Goal: Information Seeking & Learning: Compare options

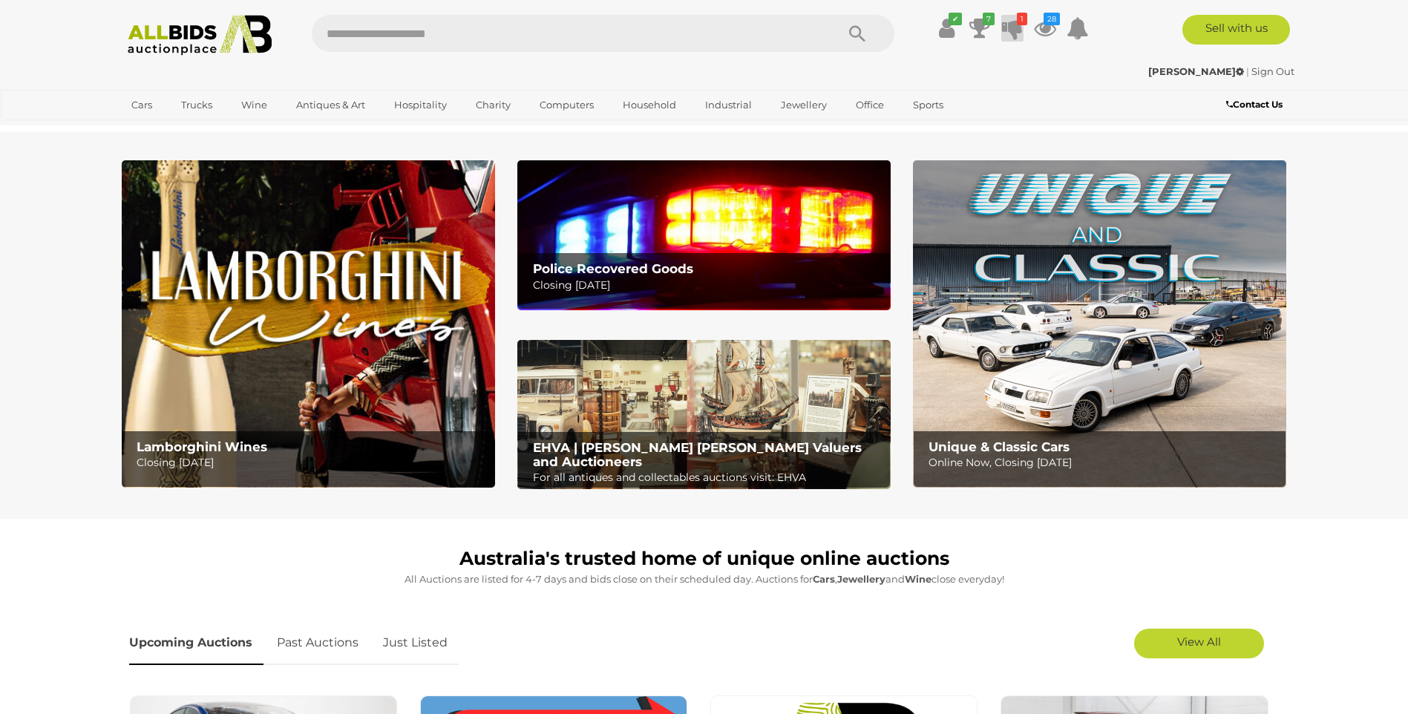
click at [1011, 29] on icon at bounding box center [1012, 28] width 21 height 27
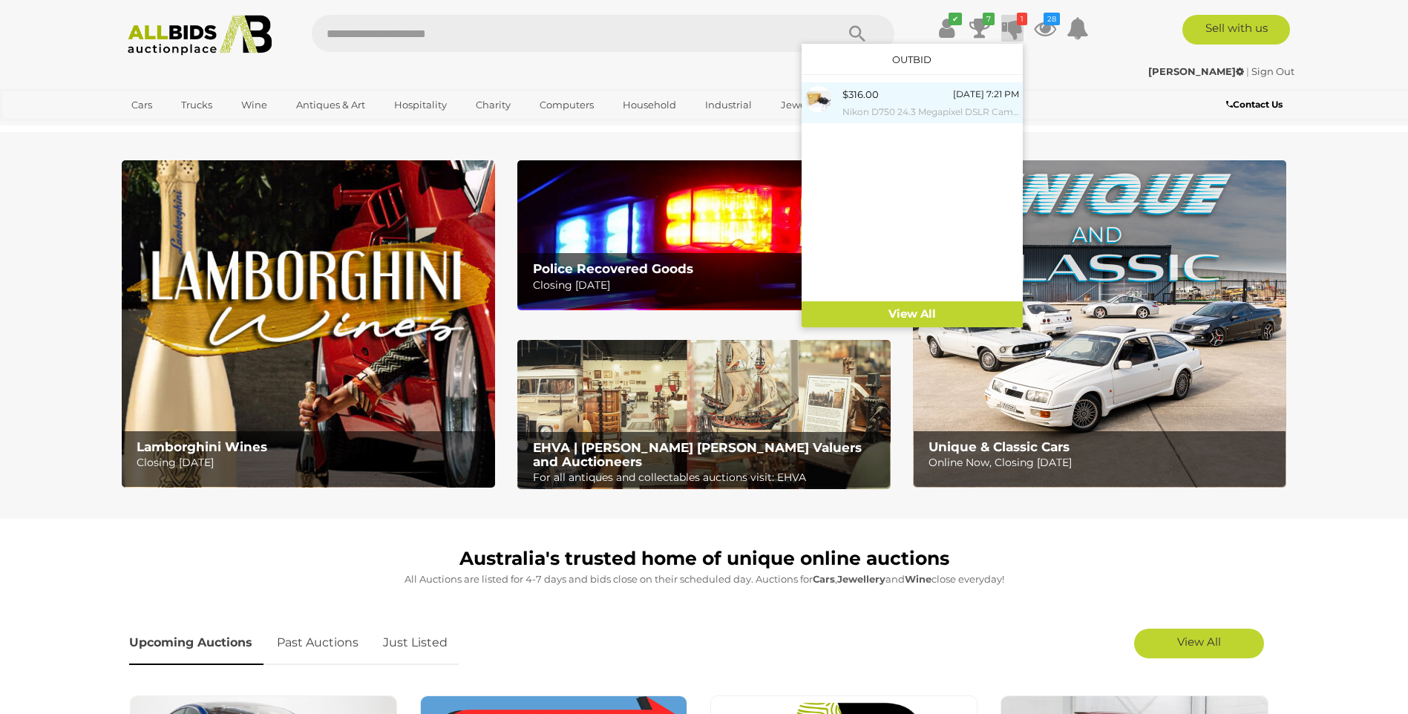
click at [866, 95] on div "$316.00" at bounding box center [861, 94] width 36 height 17
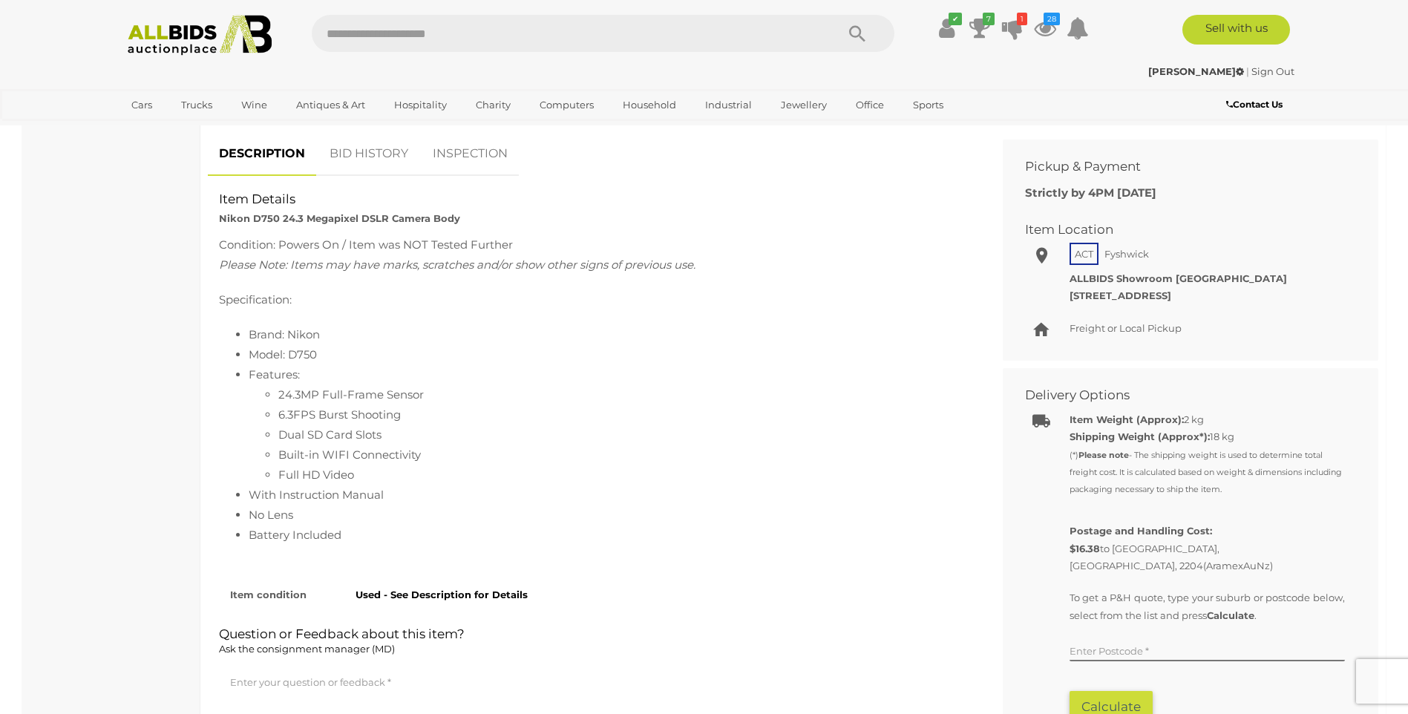
scroll to position [572, 0]
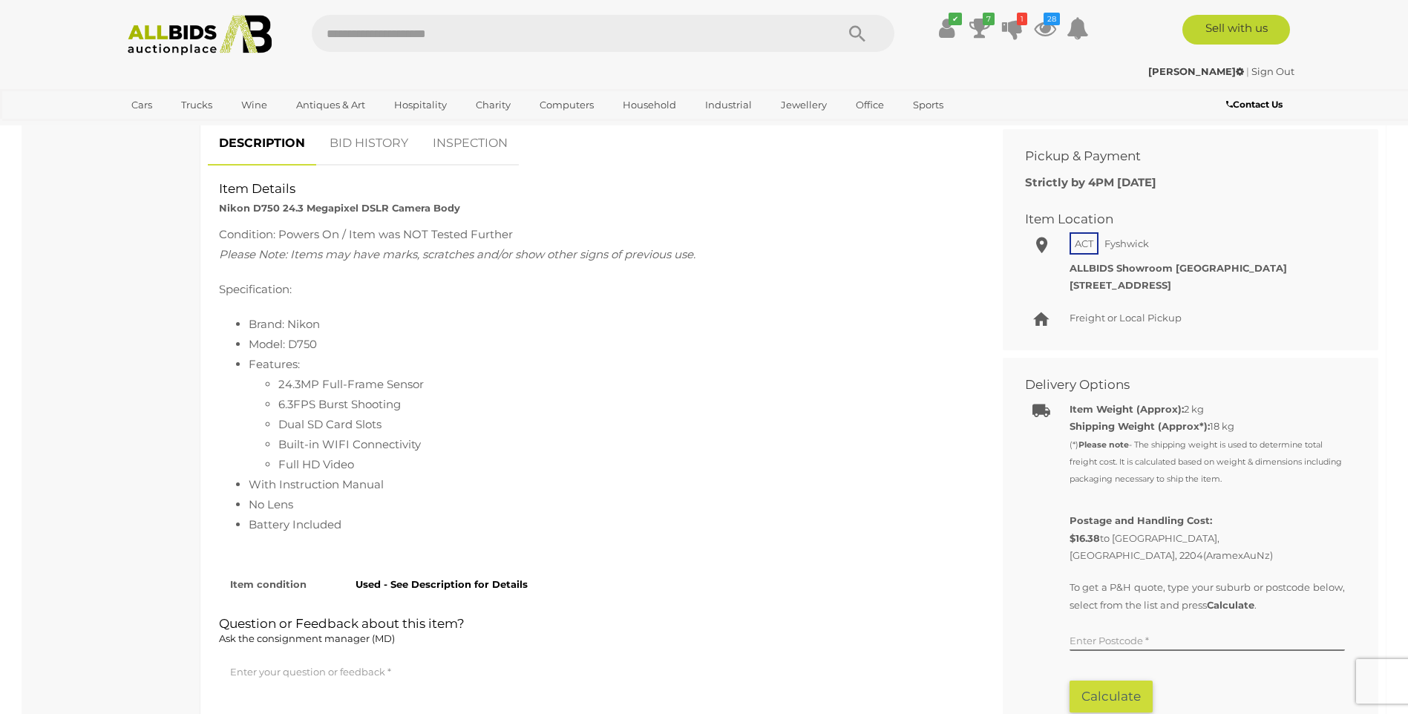
click at [371, 136] on link "BID HISTORY" at bounding box center [368, 144] width 101 height 44
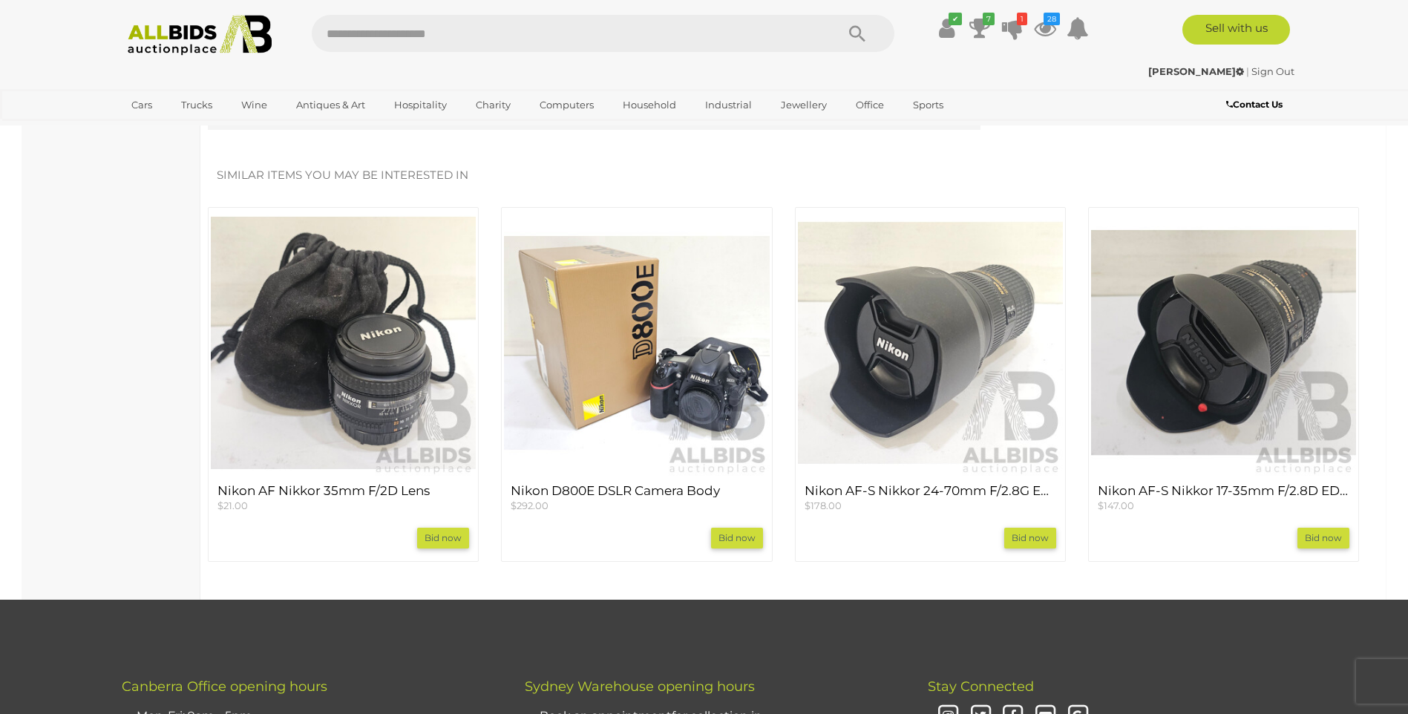
scroll to position [1473, 0]
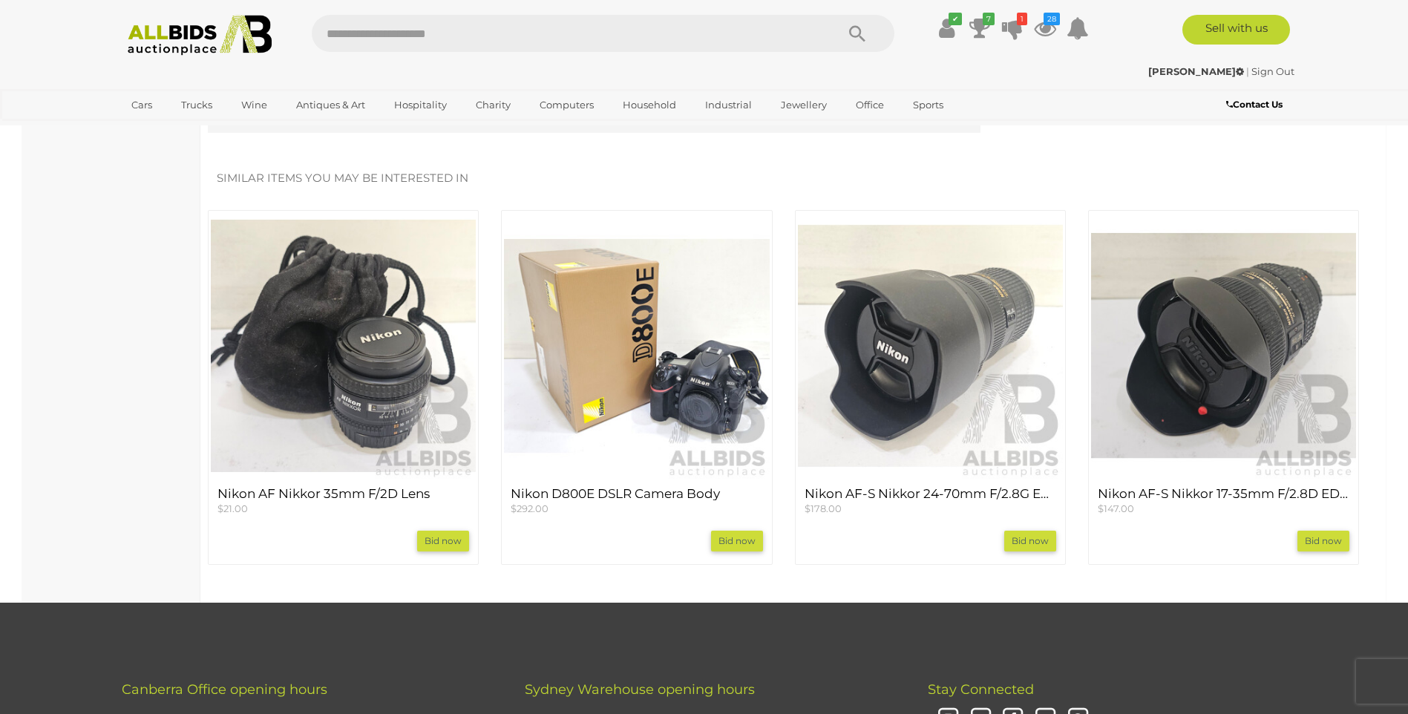
click at [595, 365] on img at bounding box center [636, 345] width 265 height 265
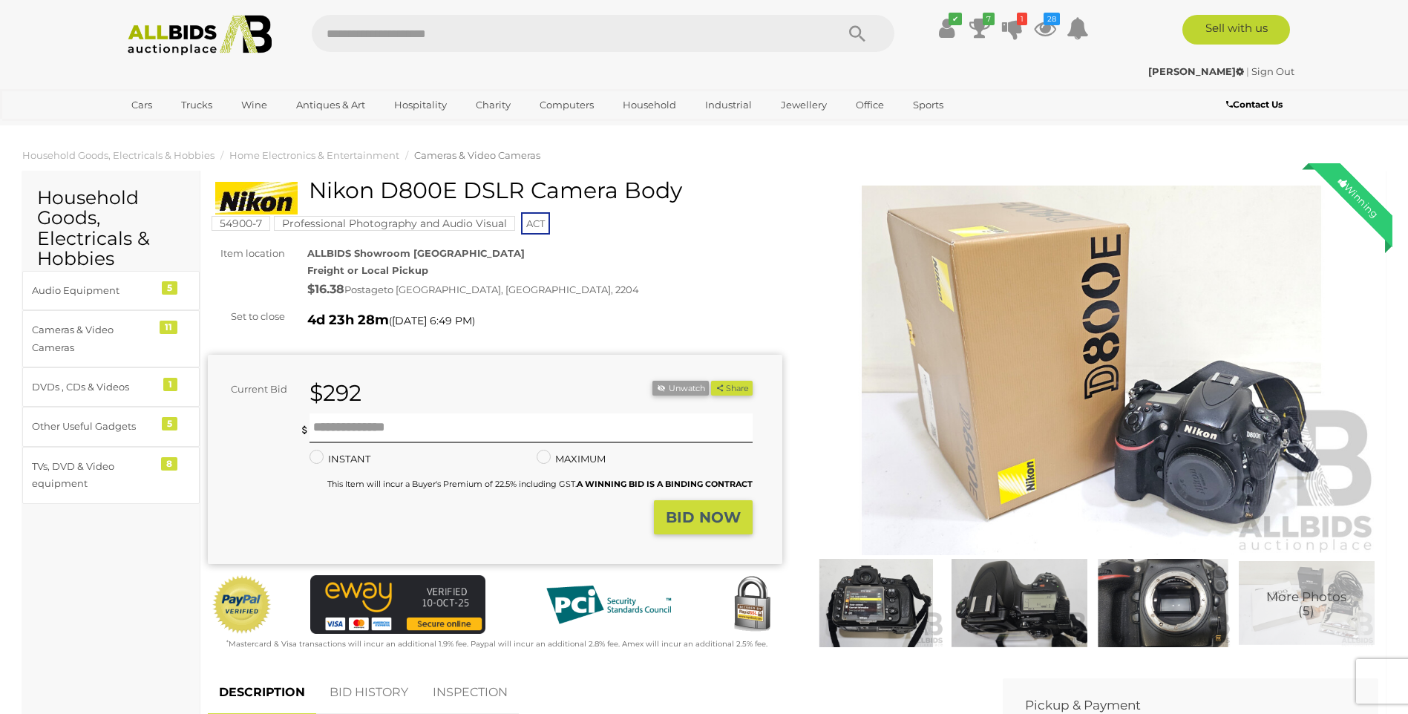
click at [843, 595] on img at bounding box center [876, 603] width 136 height 88
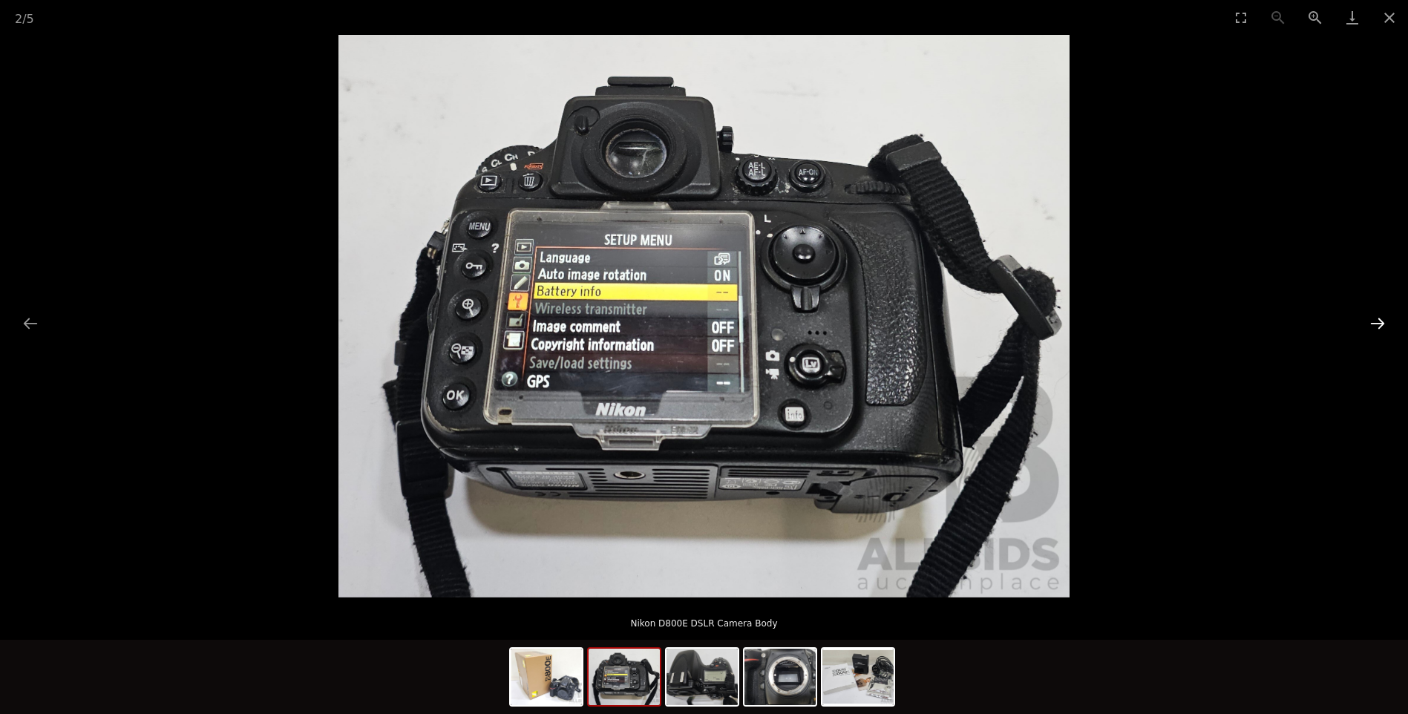
click at [1373, 318] on button "Next slide" at bounding box center [1377, 323] width 31 height 29
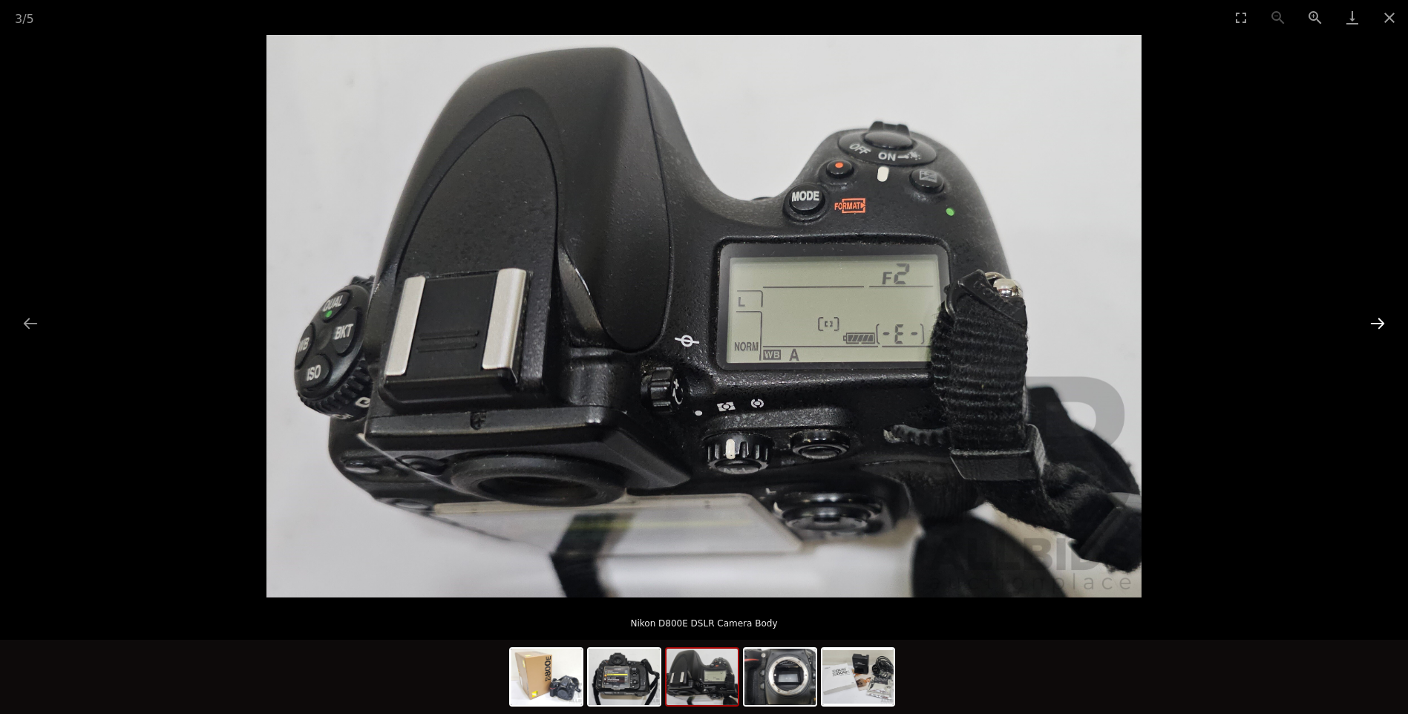
click at [1374, 324] on button "Next slide" at bounding box center [1377, 323] width 31 height 29
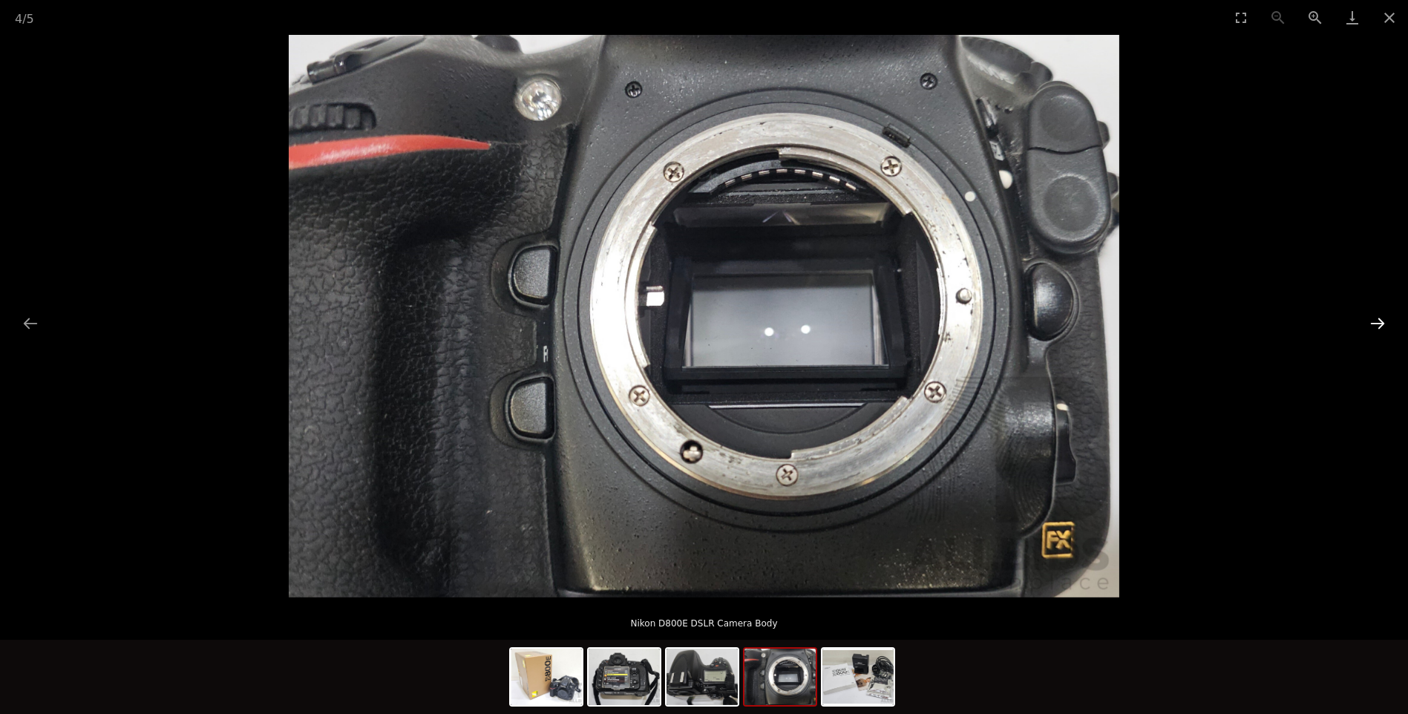
click at [1368, 322] on button "Next slide" at bounding box center [1377, 323] width 31 height 29
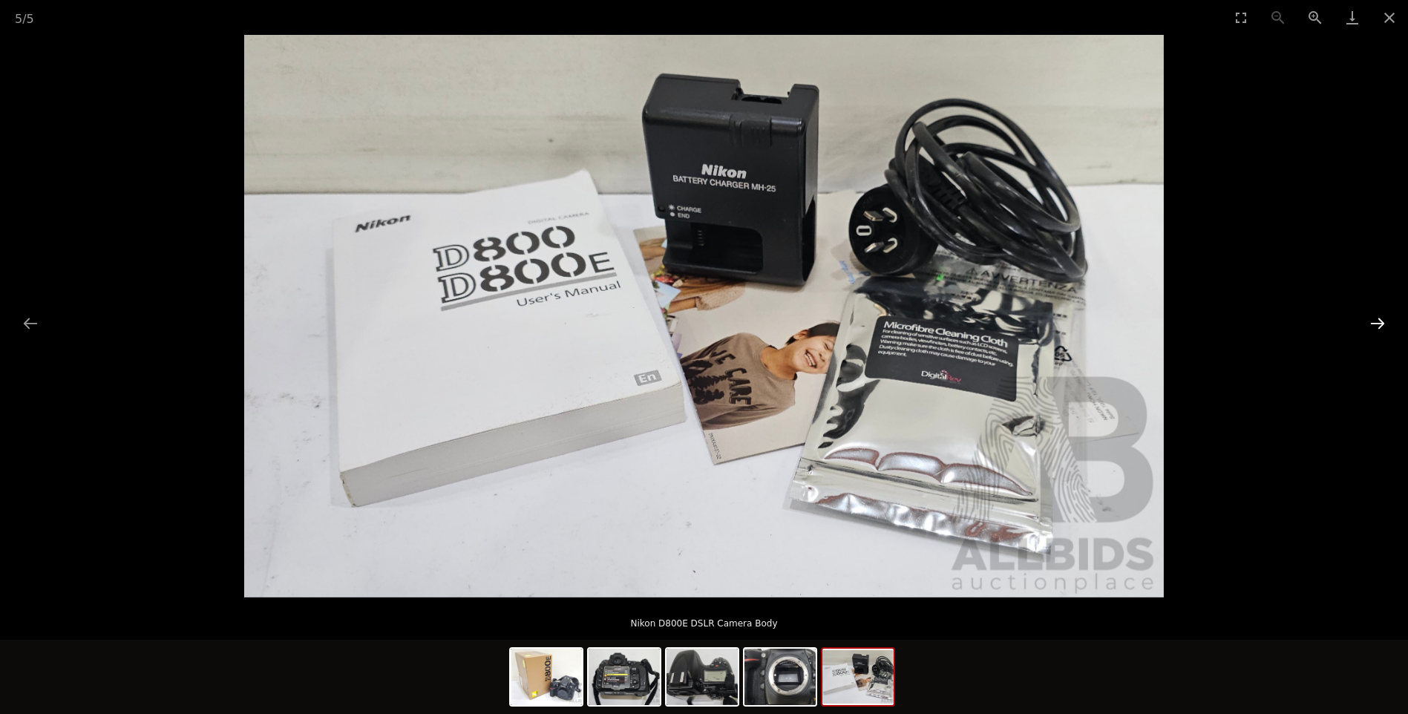
click at [1368, 322] on button "Next slide" at bounding box center [1377, 323] width 31 height 29
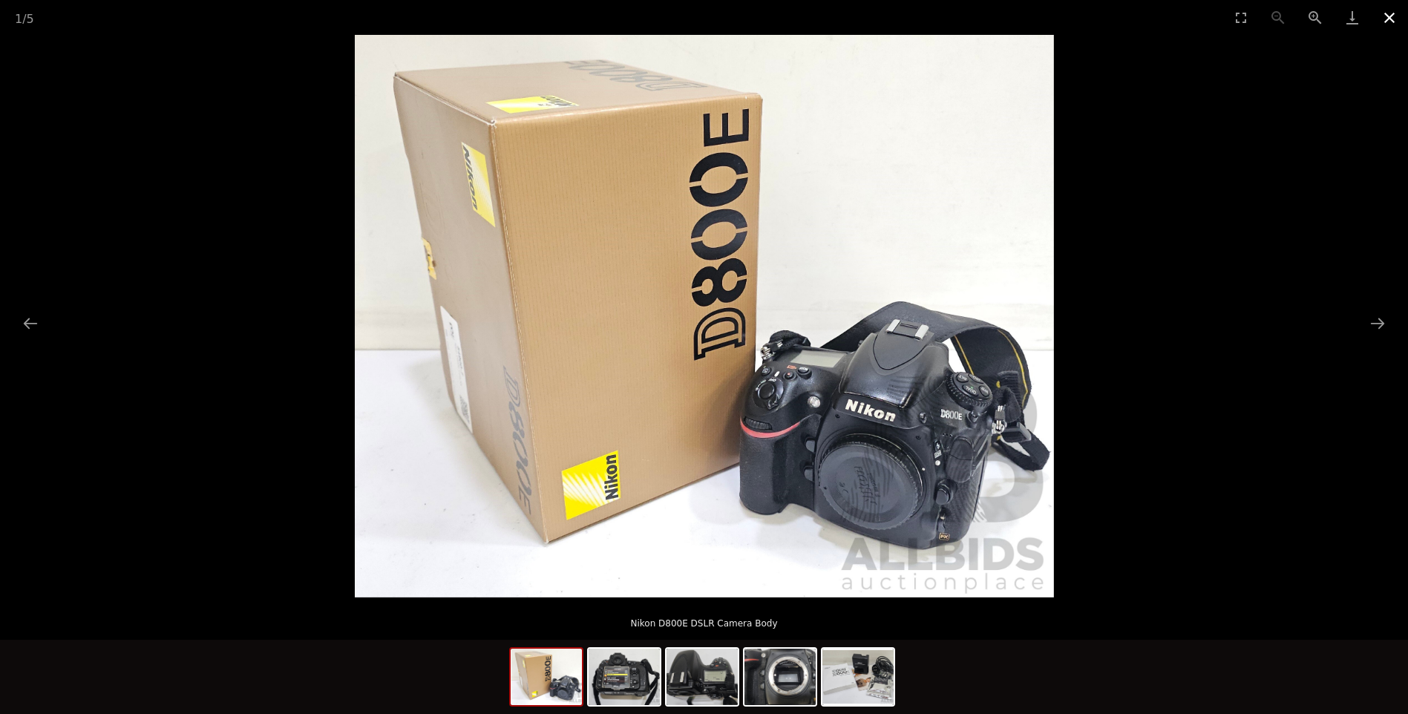
click at [1395, 18] on button "Close gallery" at bounding box center [1389, 17] width 37 height 35
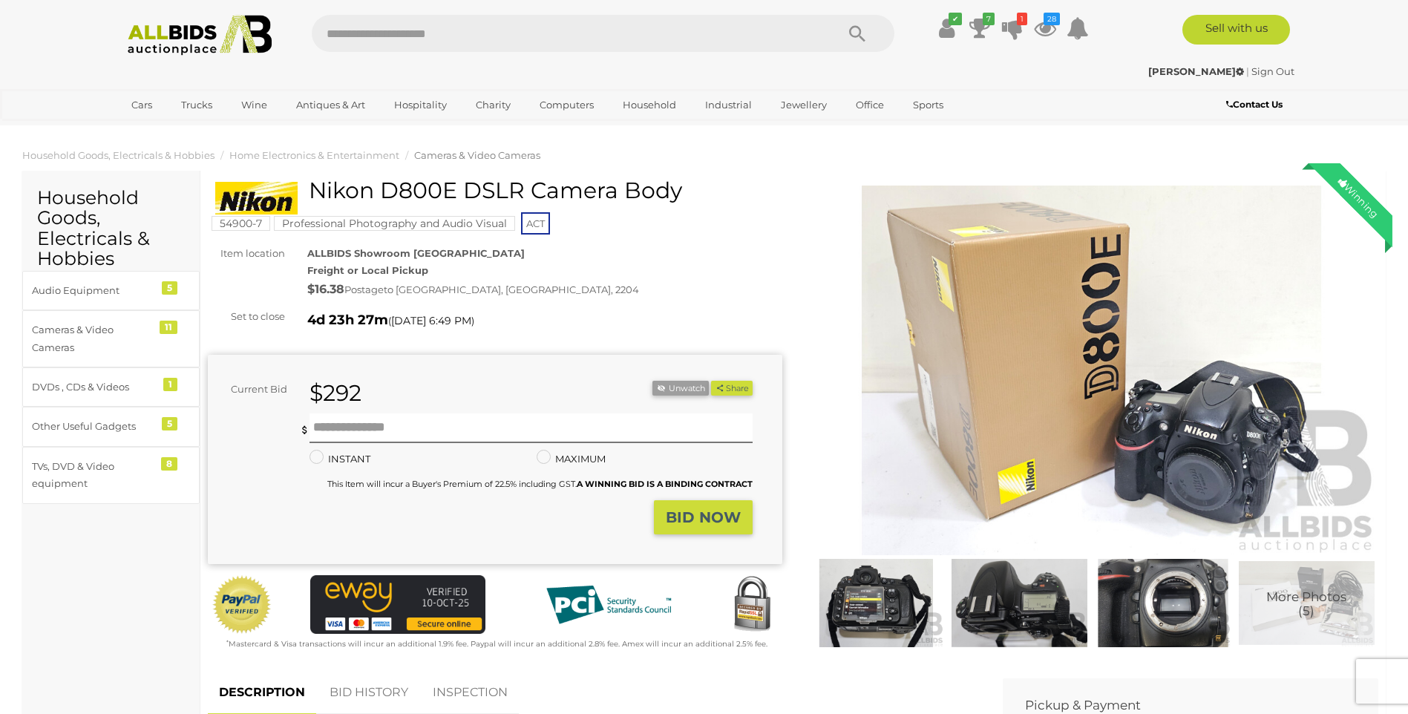
click at [393, 34] on input "text" at bounding box center [566, 33] width 509 height 37
type input "***"
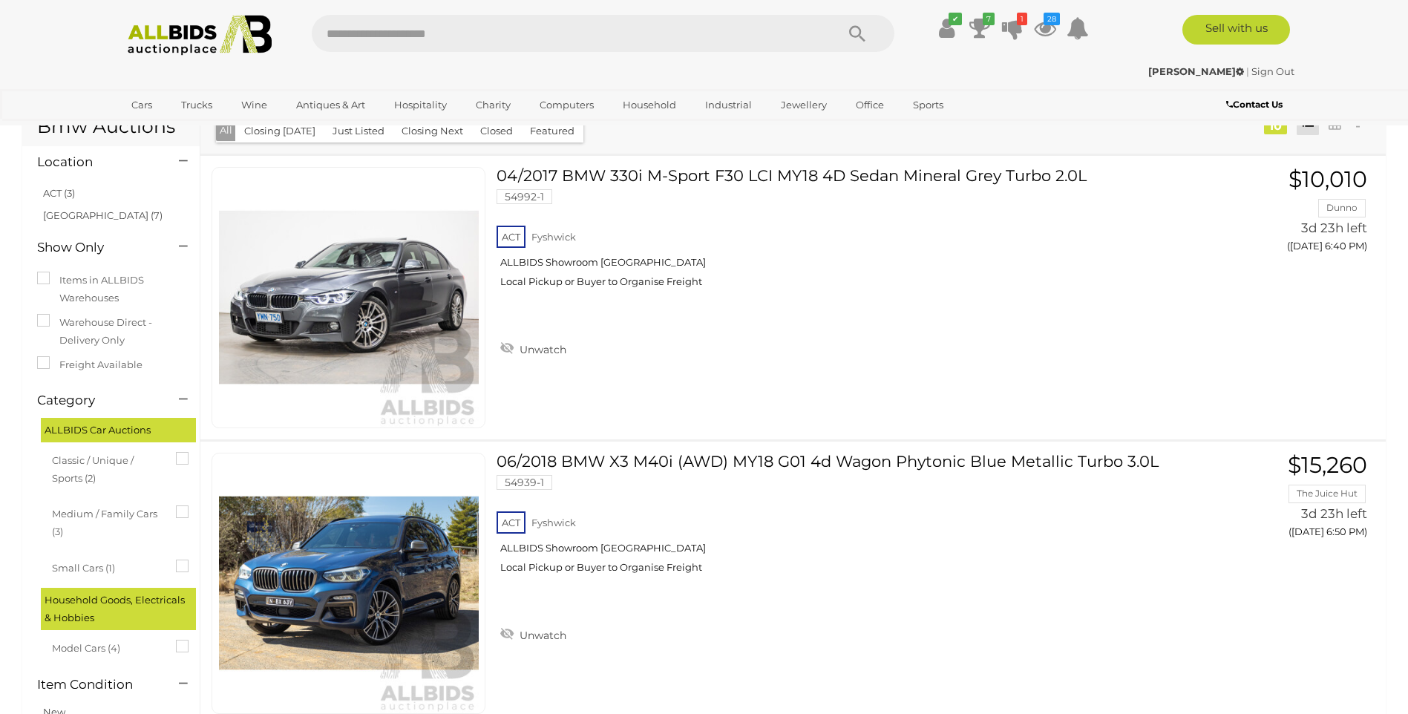
scroll to position [33, 0]
